Goal: Information Seeking & Learning: Learn about a topic

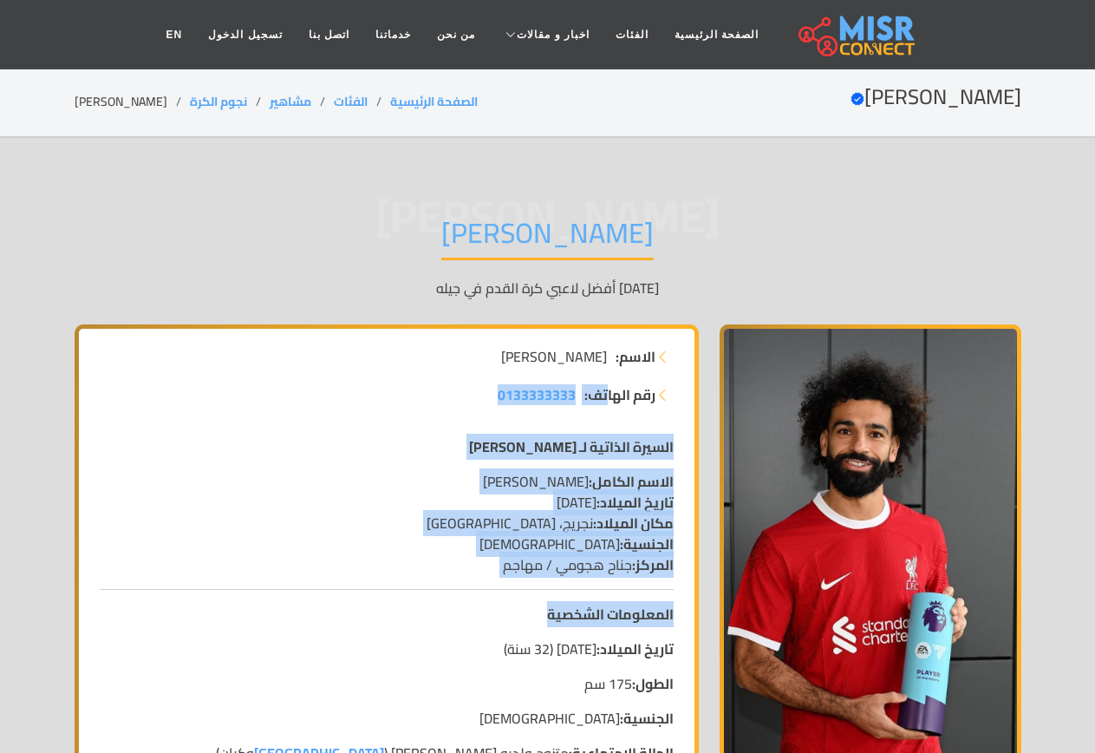
drag, startPoint x: 606, startPoint y: 416, endPoint x: 487, endPoint y: 624, distance: 239.4
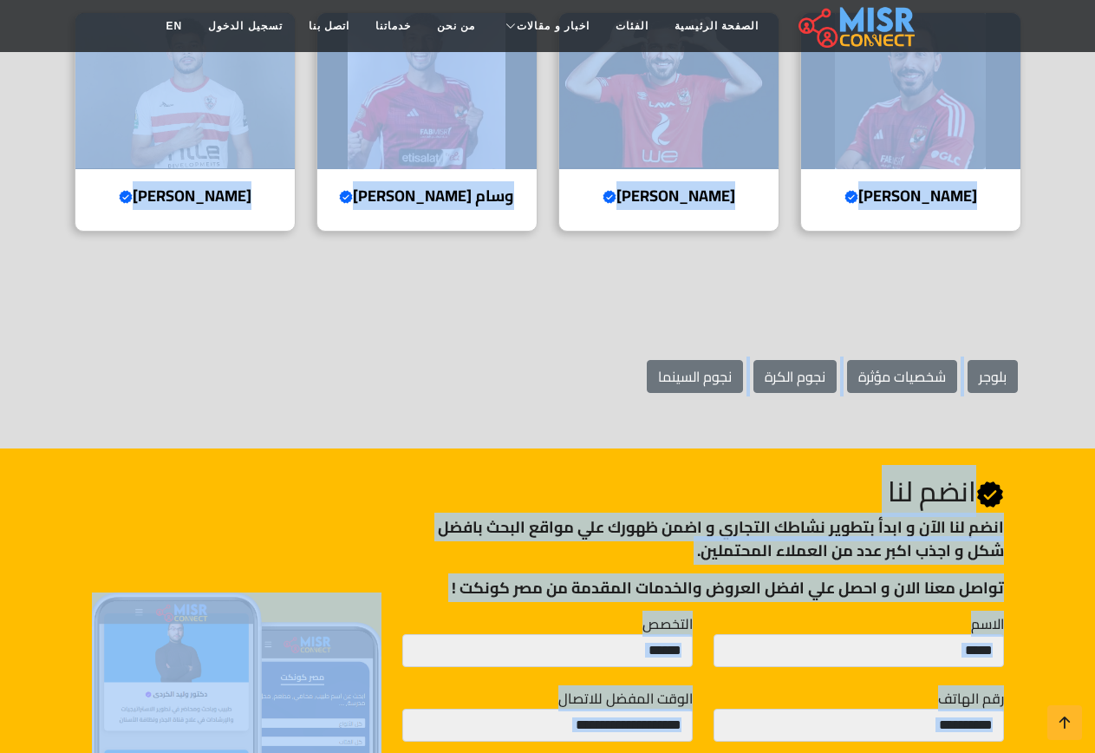
scroll to position [3421, 0]
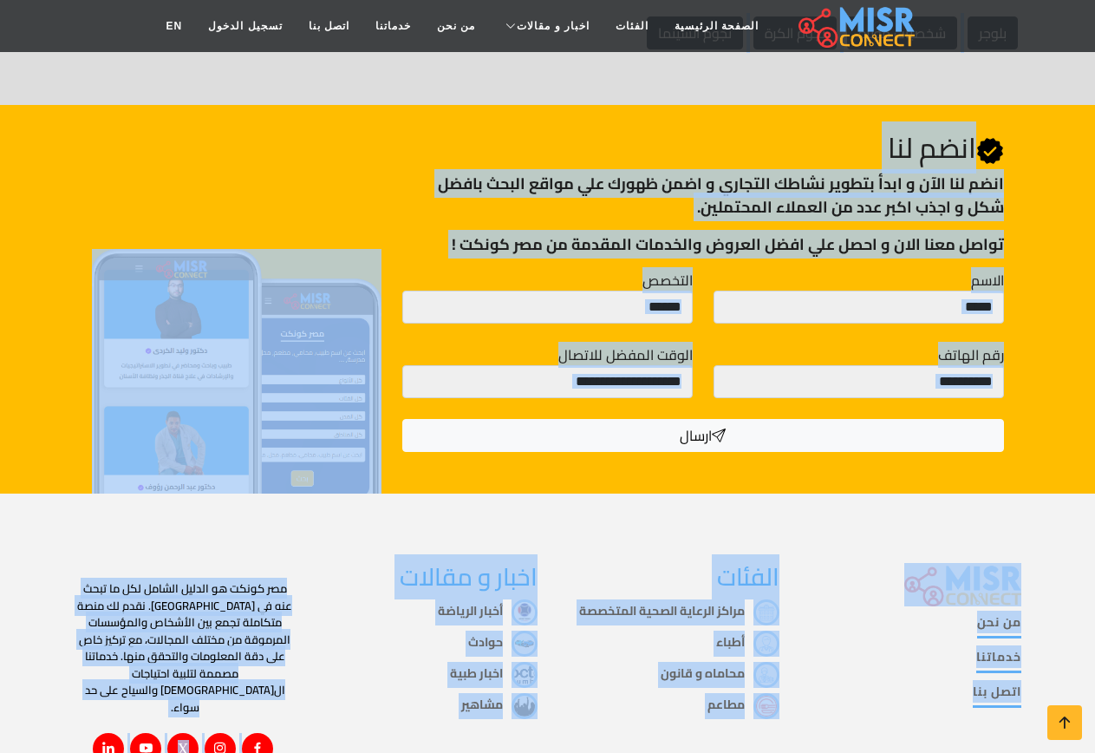
drag, startPoint x: 659, startPoint y: 130, endPoint x: 344, endPoint y: 787, distance: 728.2
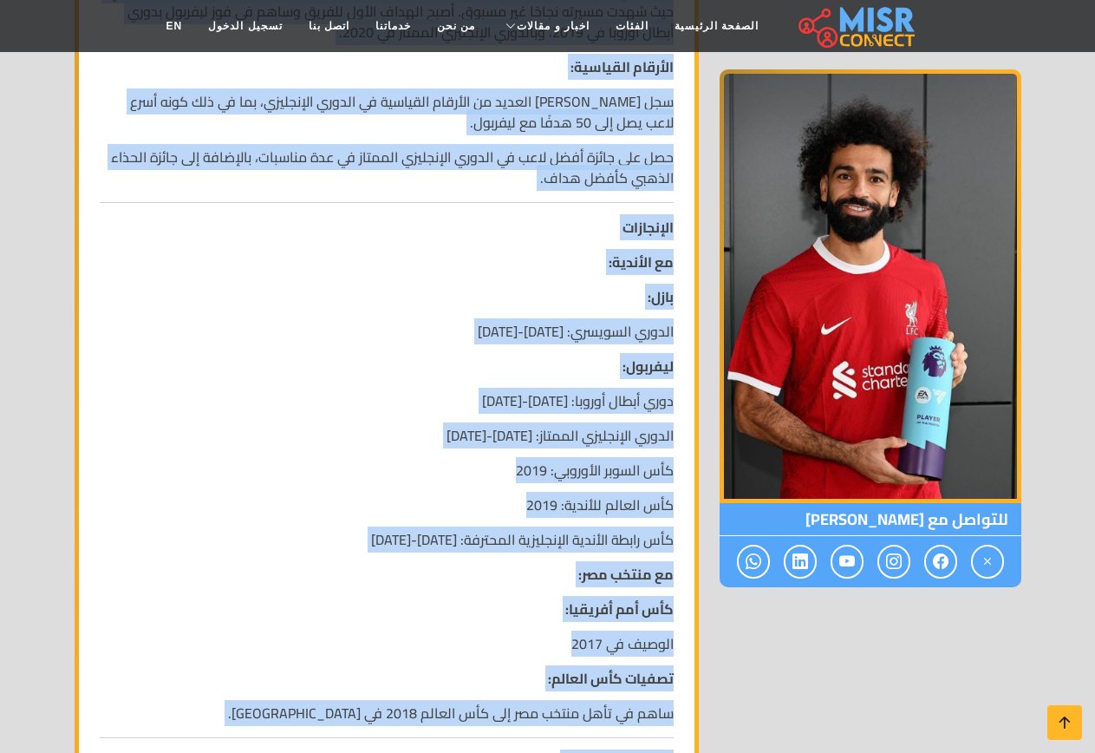
scroll to position [1773, 0]
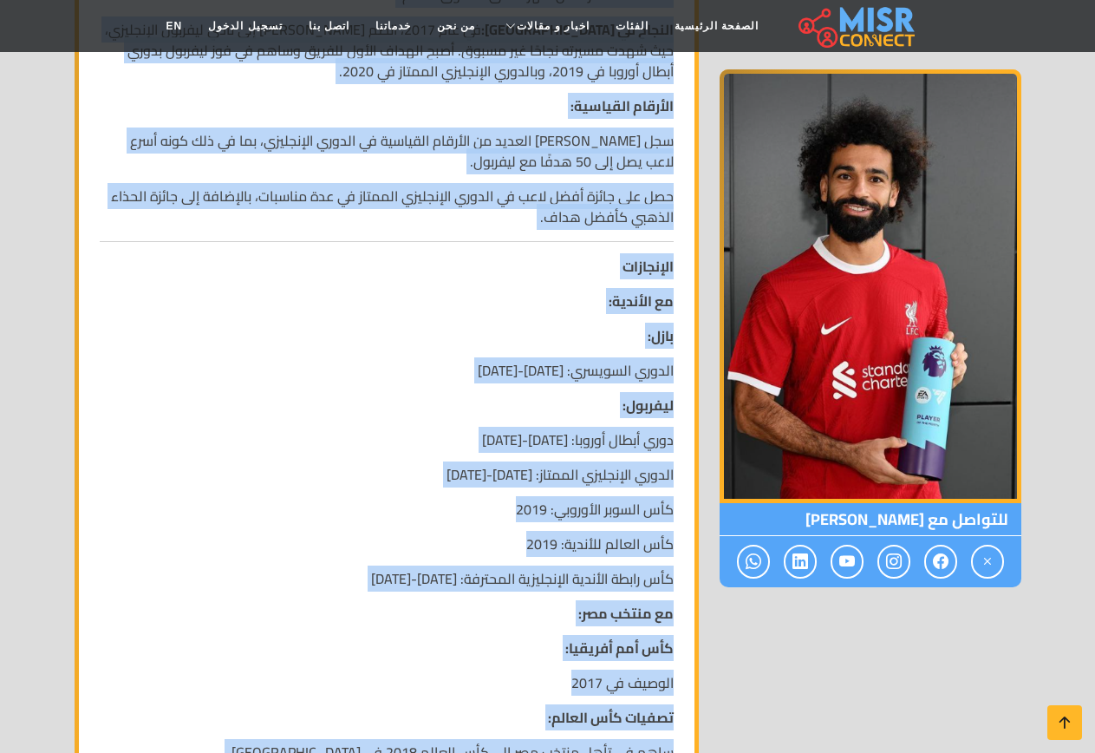
click at [358, 429] on p "دوري أبطال أوروبا: [DATE]-[DATE]" at bounding box center [387, 439] width 574 height 21
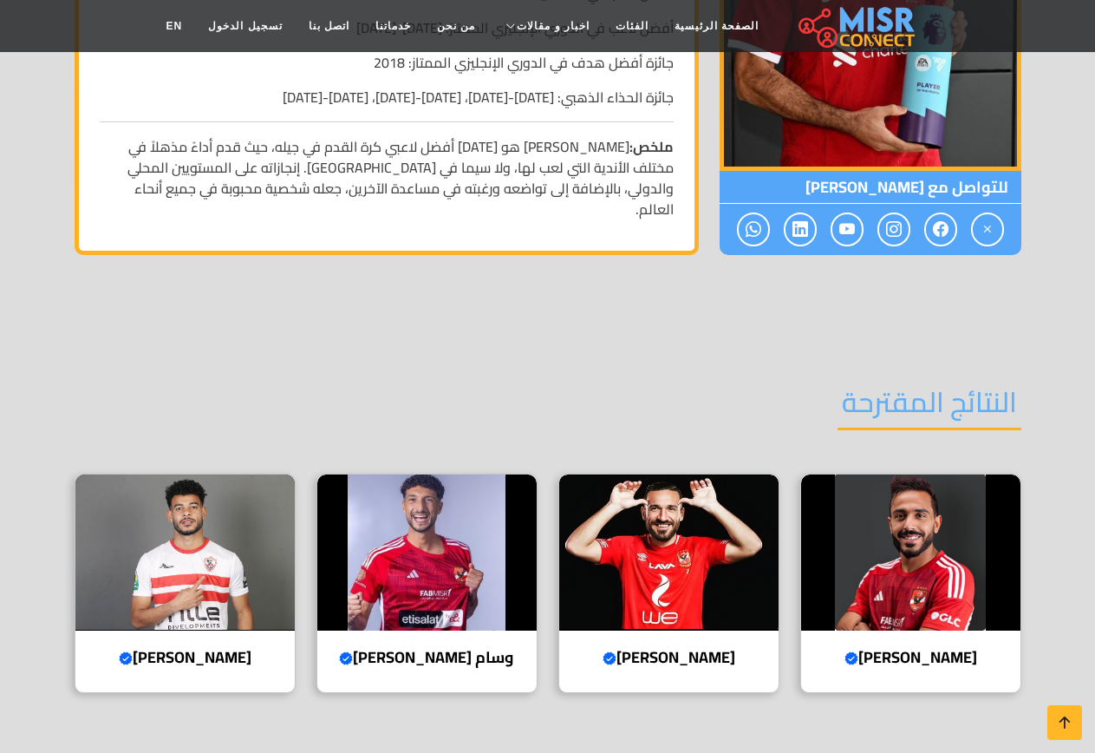
scroll to position [2727, 0]
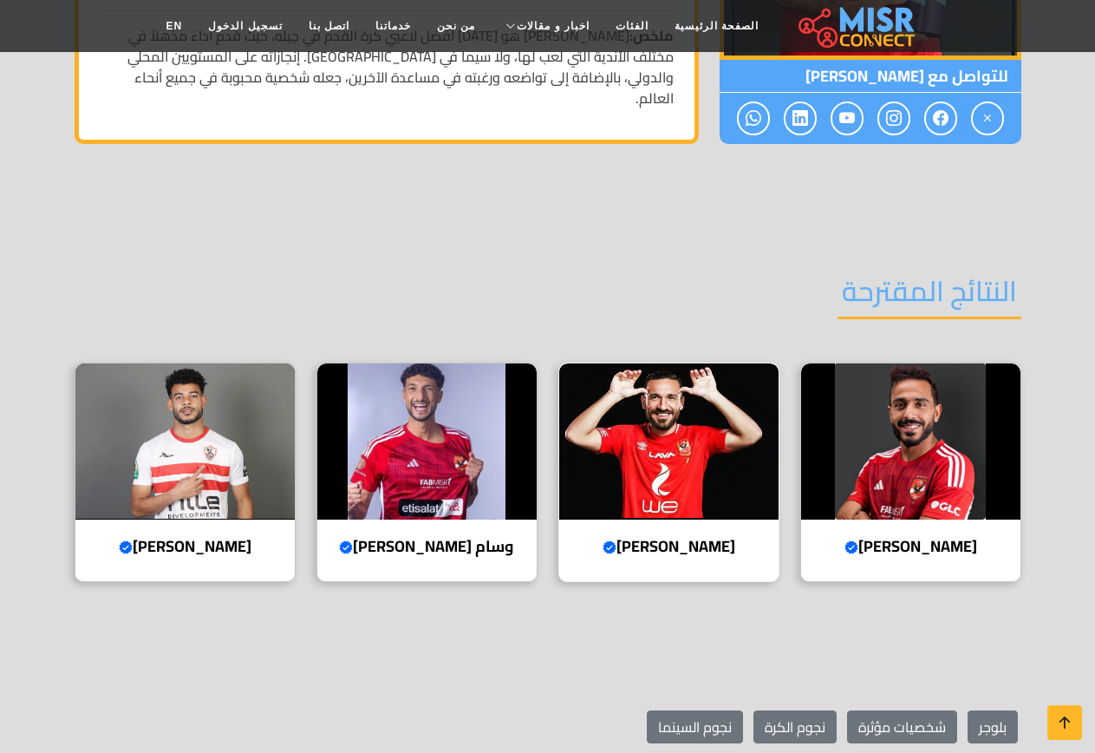
click at [647, 363] on img at bounding box center [668, 441] width 219 height 156
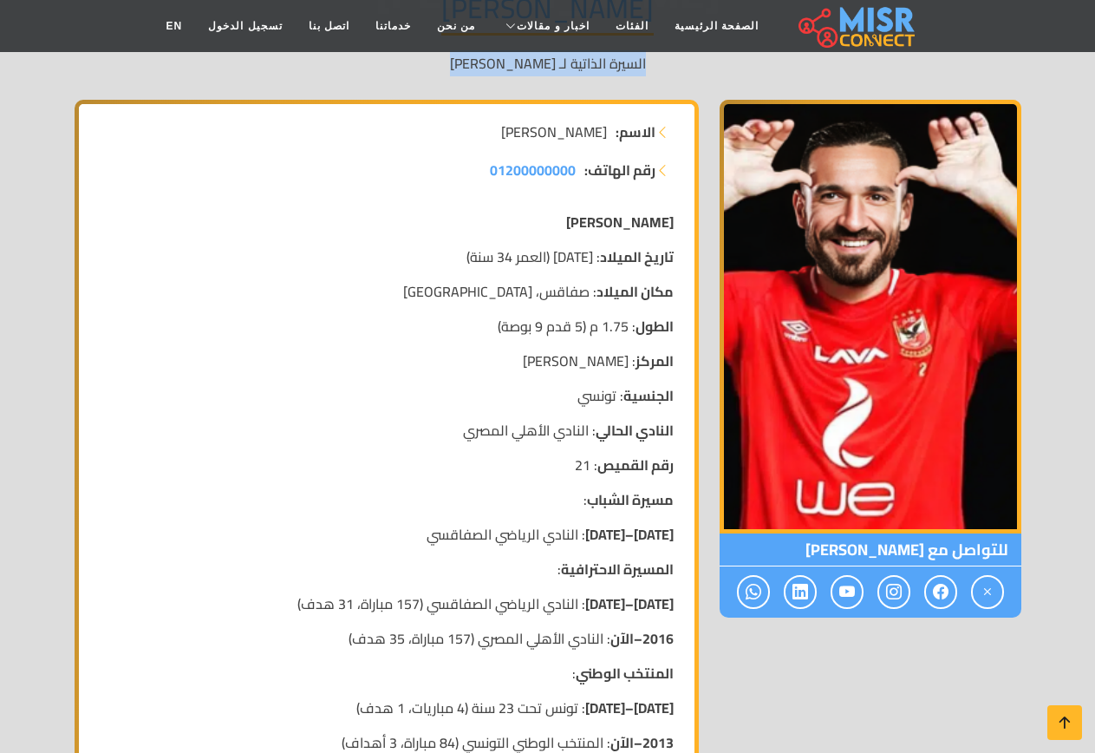
scroll to position [434, 0]
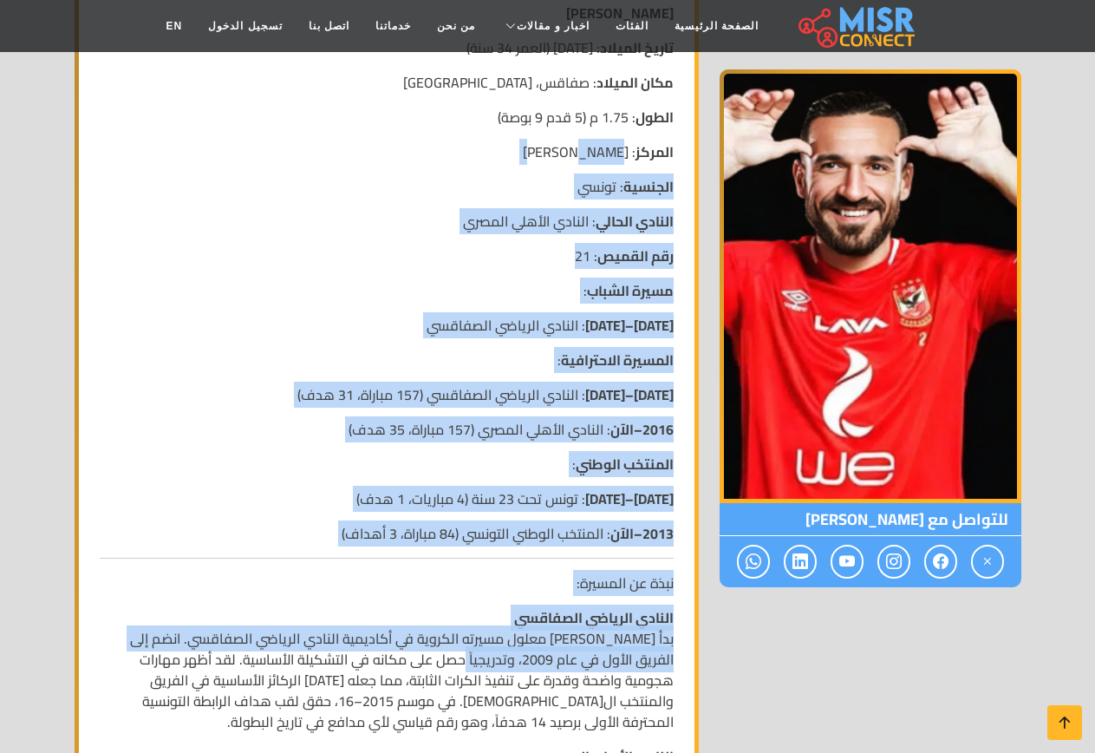
drag, startPoint x: 585, startPoint y: 133, endPoint x: 484, endPoint y: 657, distance: 533.5
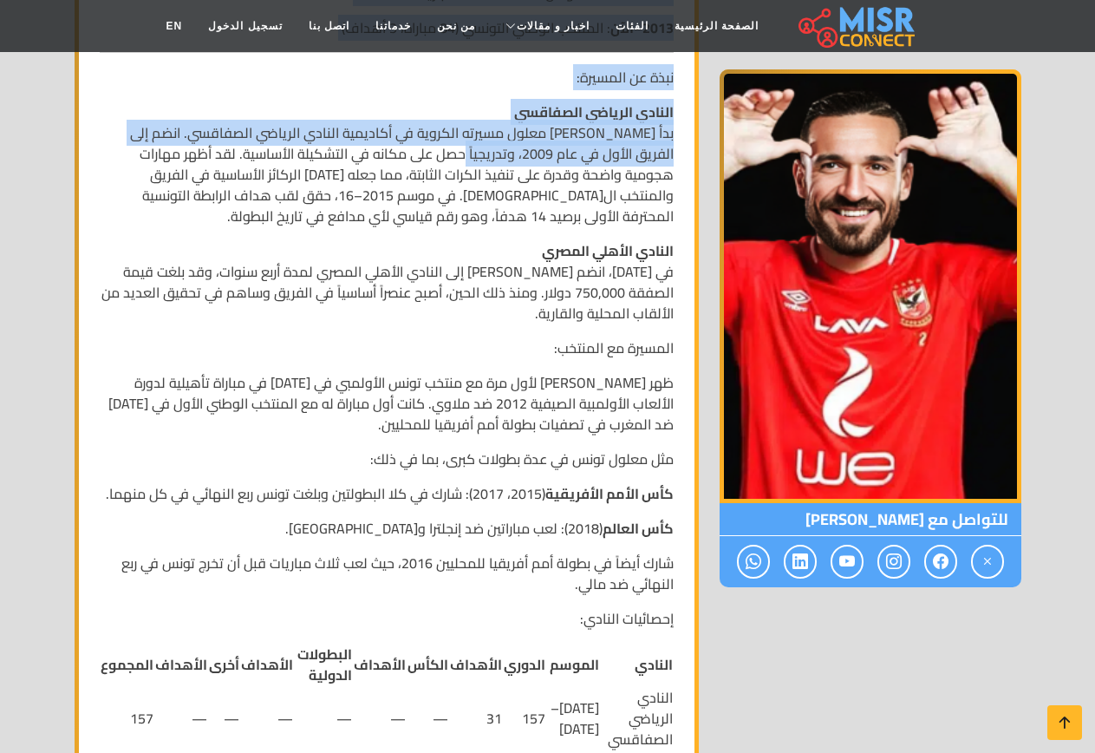
scroll to position [954, 0]
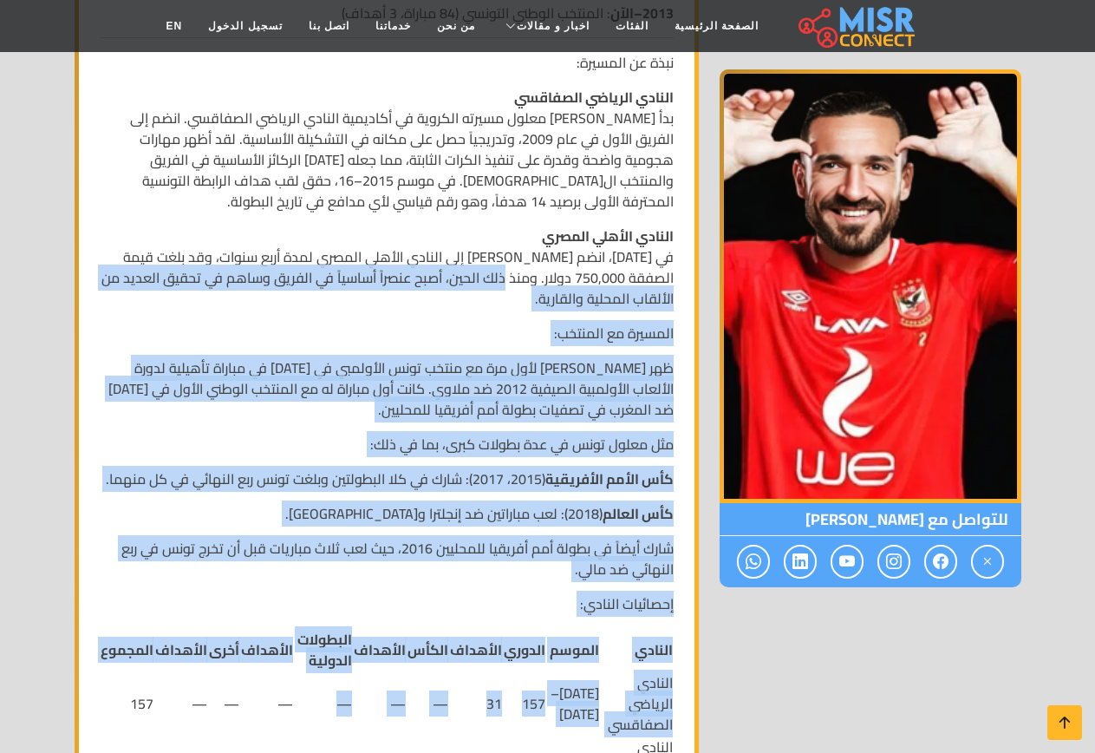
drag, startPoint x: 524, startPoint y: 283, endPoint x: 294, endPoint y: 694, distance: 471.0
click at [294, 694] on div "علي معلول تاريخ الميلاد : 1 يناير 1990 (العمر 34 سنة) مكان الميلاد : صفاقس، تون…" at bounding box center [386, 387] width 595 height 1838
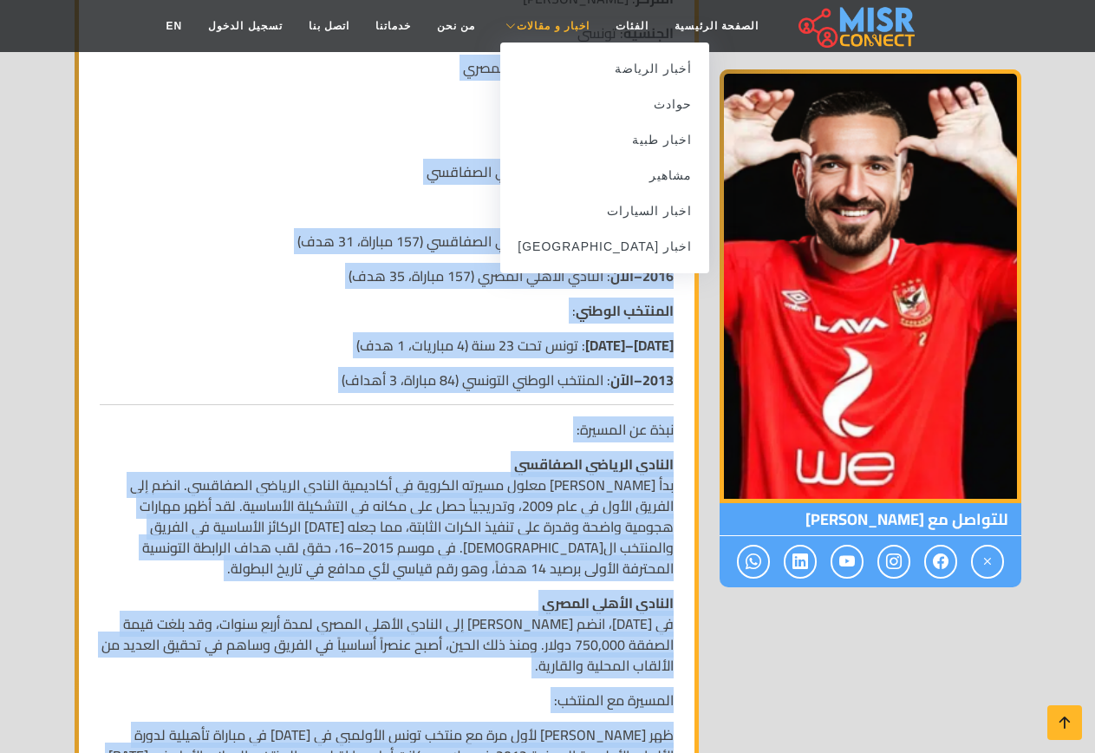
scroll to position [517, 0]
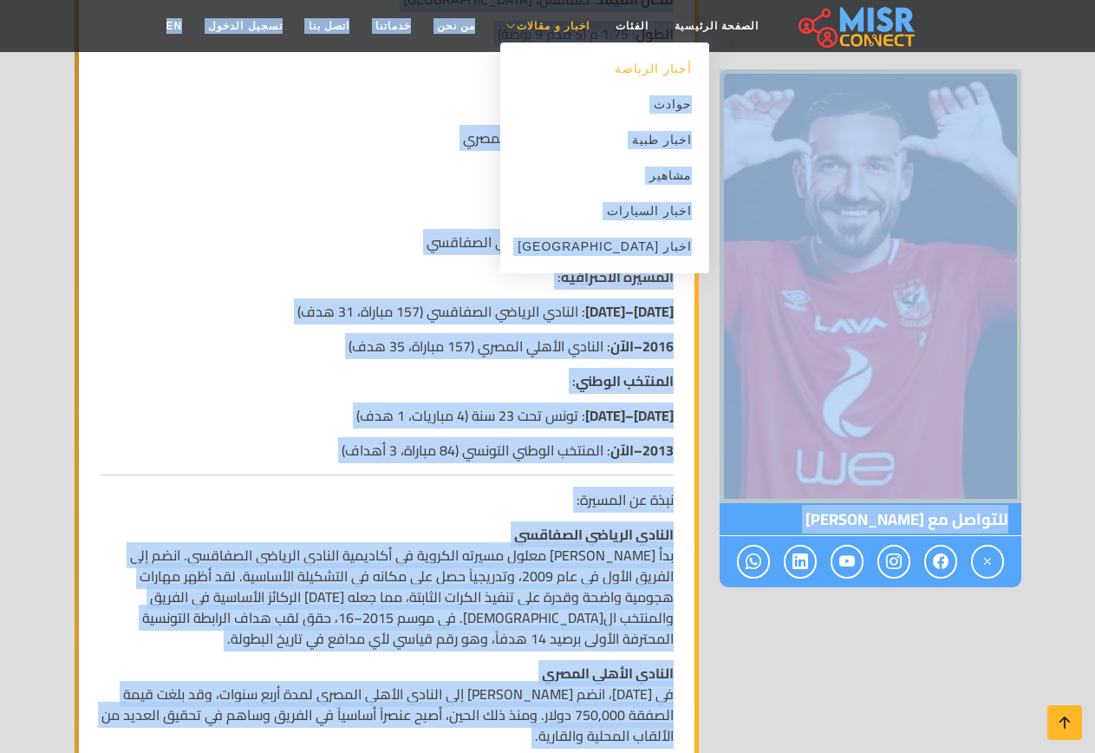
drag, startPoint x: 418, startPoint y: 384, endPoint x: 540, endPoint y: 74, distance: 333.7
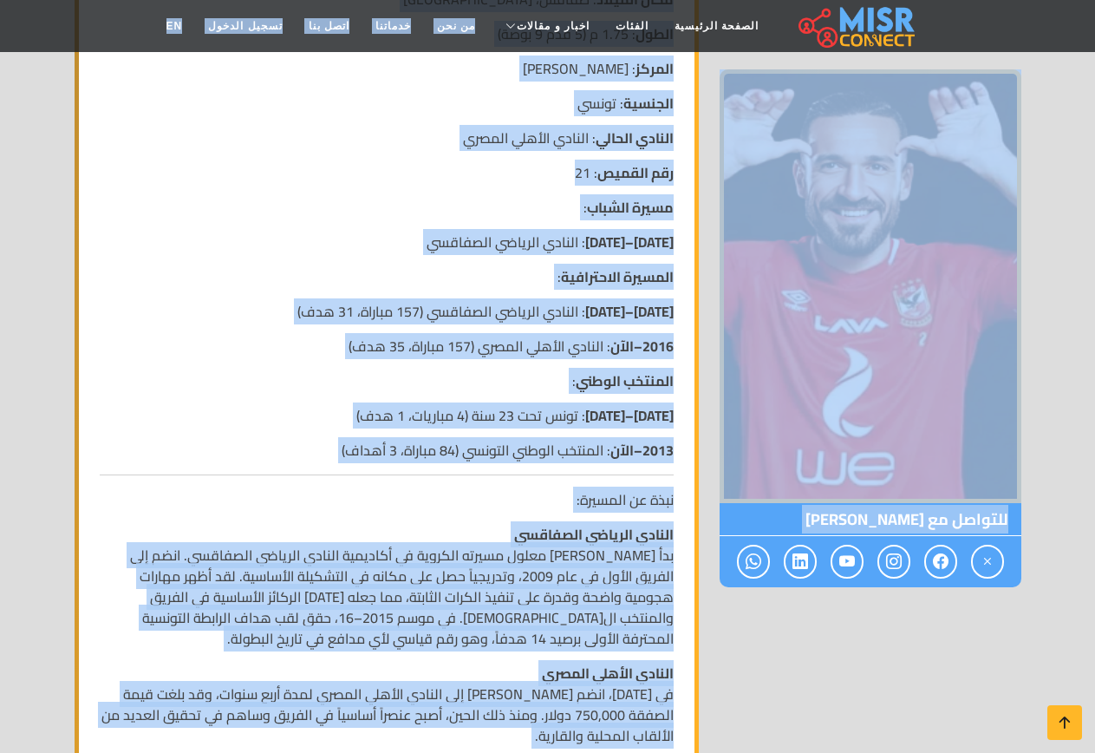
click at [954, 362] on img at bounding box center [871, 286] width 302 height 434
drag, startPoint x: 638, startPoint y: 347, endPoint x: 592, endPoint y: 351, distance: 46.2
click at [638, 349] on strong "2016–الآن" at bounding box center [642, 346] width 63 height 26
drag, startPoint x: 225, startPoint y: 160, endPoint x: 235, endPoint y: 164, distance: 11.3
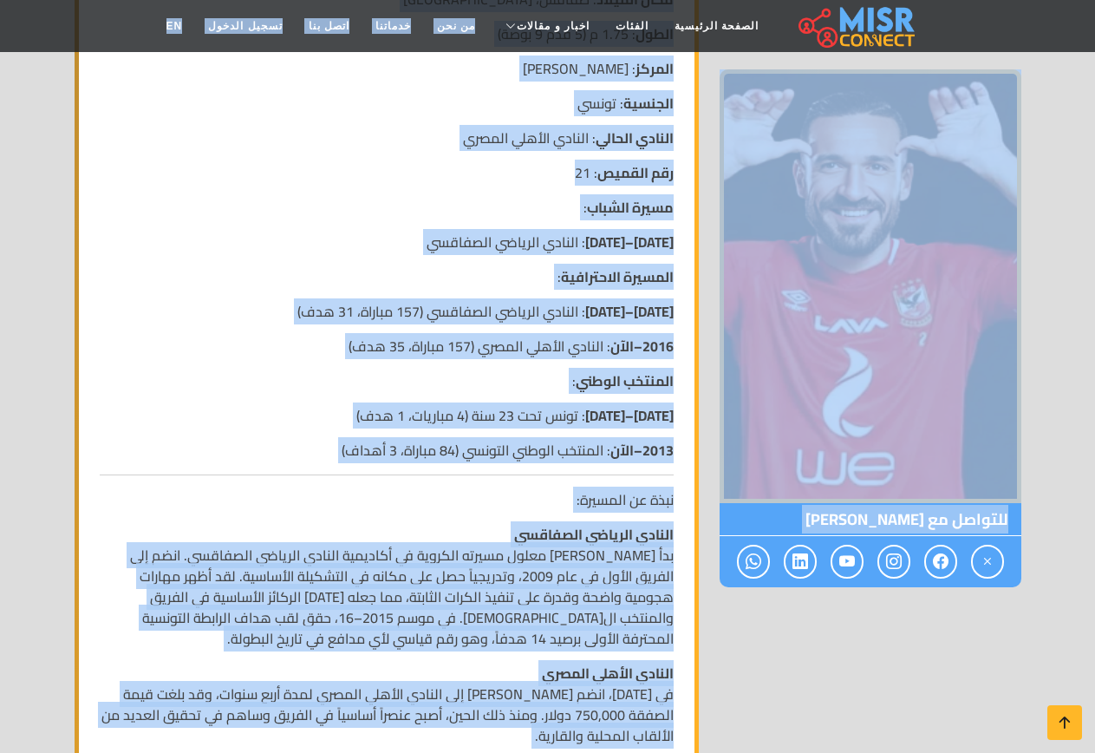
drag, startPoint x: 347, startPoint y: 193, endPoint x: 392, endPoint y: 189, distance: 45.2
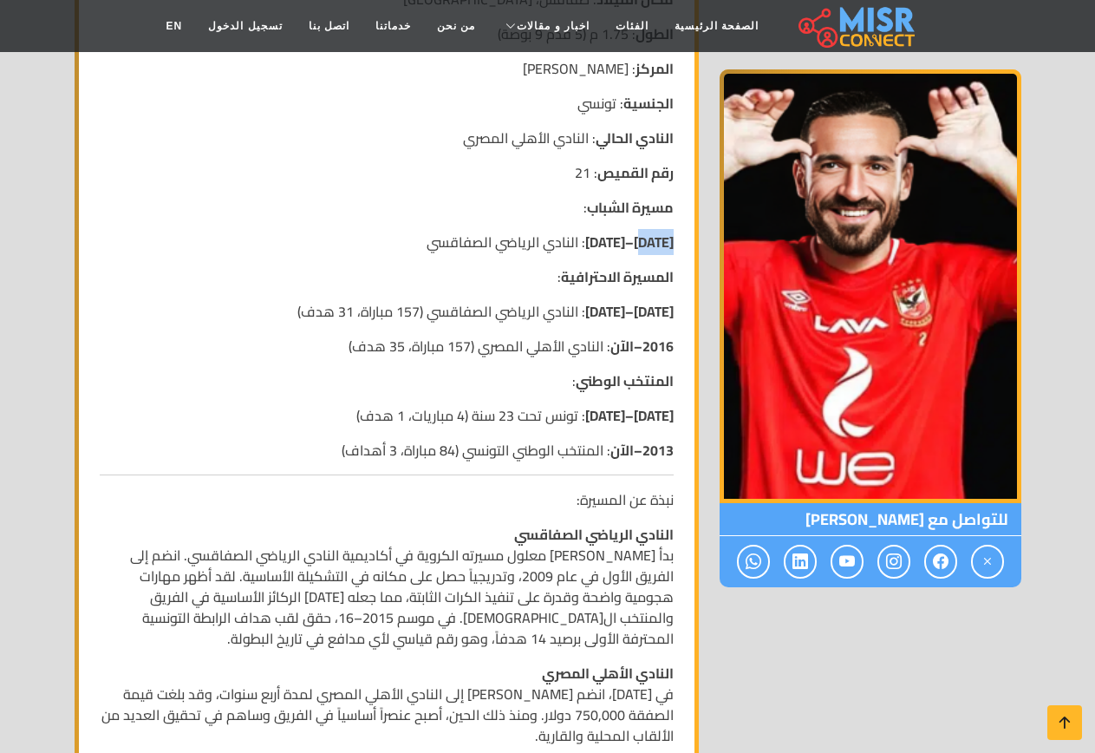
drag, startPoint x: 392, startPoint y: 189, endPoint x: 639, endPoint y: 258, distance: 256.8
click at [638, 255] on strong "2001–2009" at bounding box center [629, 242] width 88 height 26
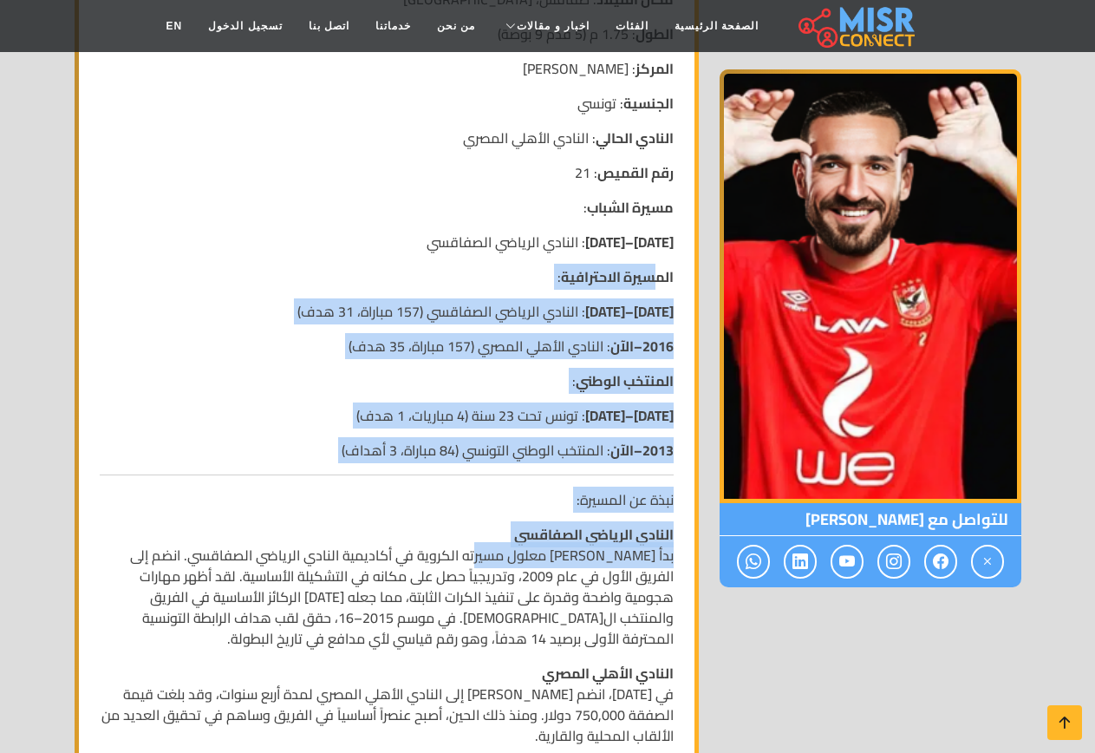
drag, startPoint x: 653, startPoint y: 259, endPoint x: 537, endPoint y: 460, distance: 231.6
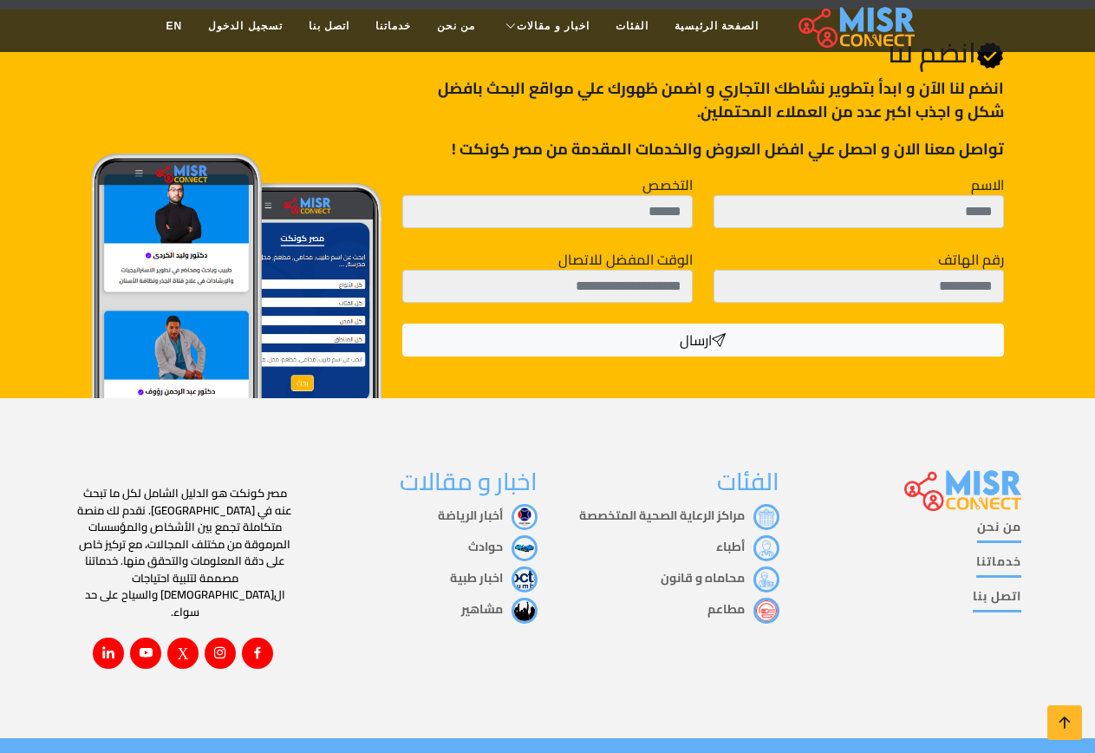
scroll to position [2936, 0]
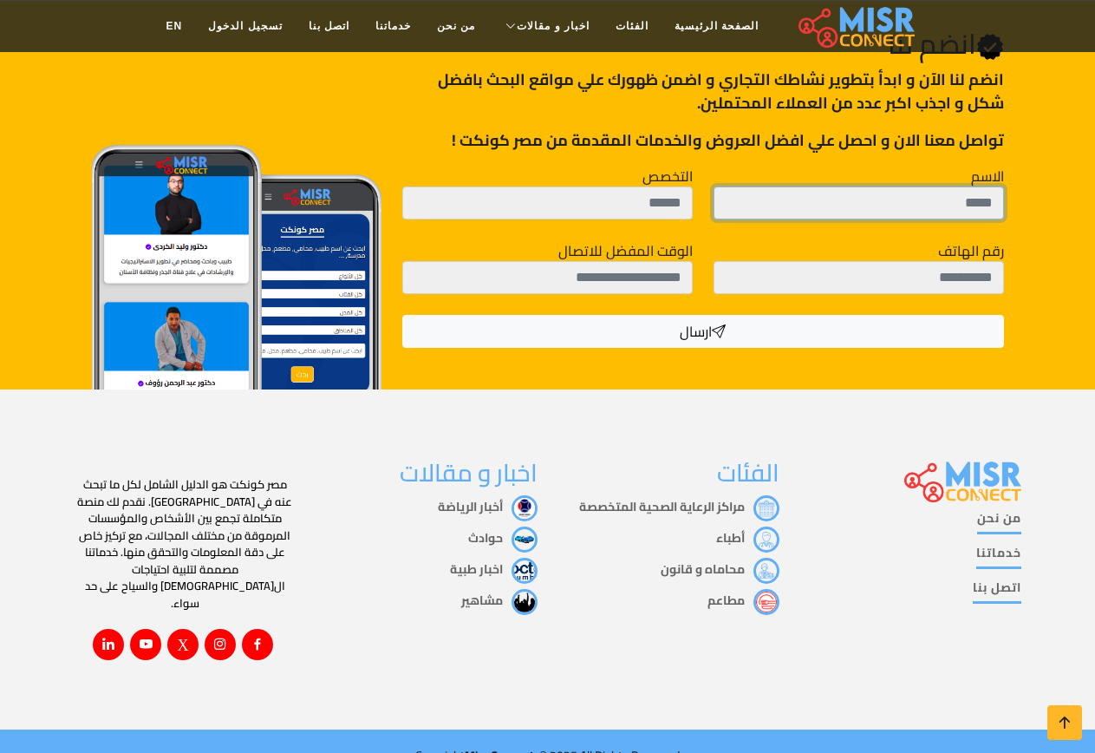
click at [840, 201] on input "الاسم" at bounding box center [859, 202] width 291 height 33
click at [254, 636] on icon at bounding box center [258, 644] width 16 height 16
